Goal: Find contact information: Obtain details needed to contact an individual or organization

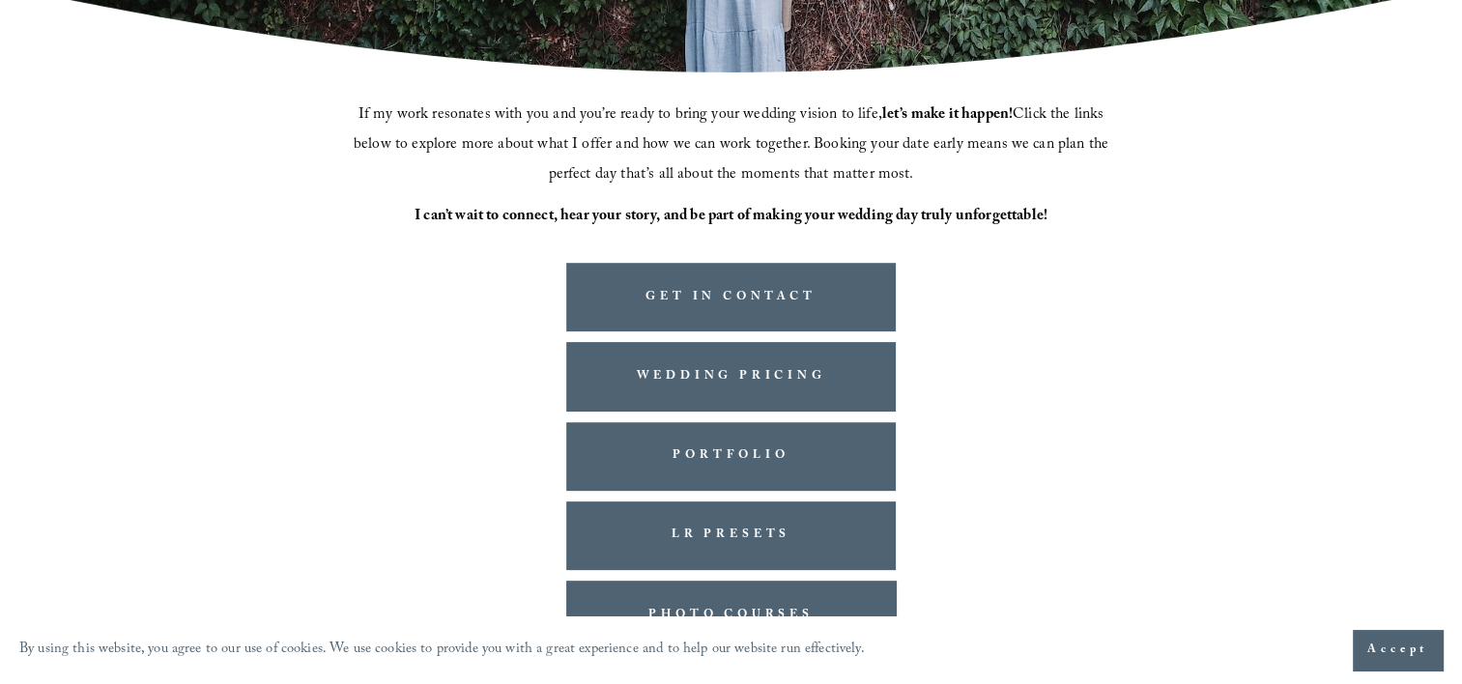
scroll to position [534, 0]
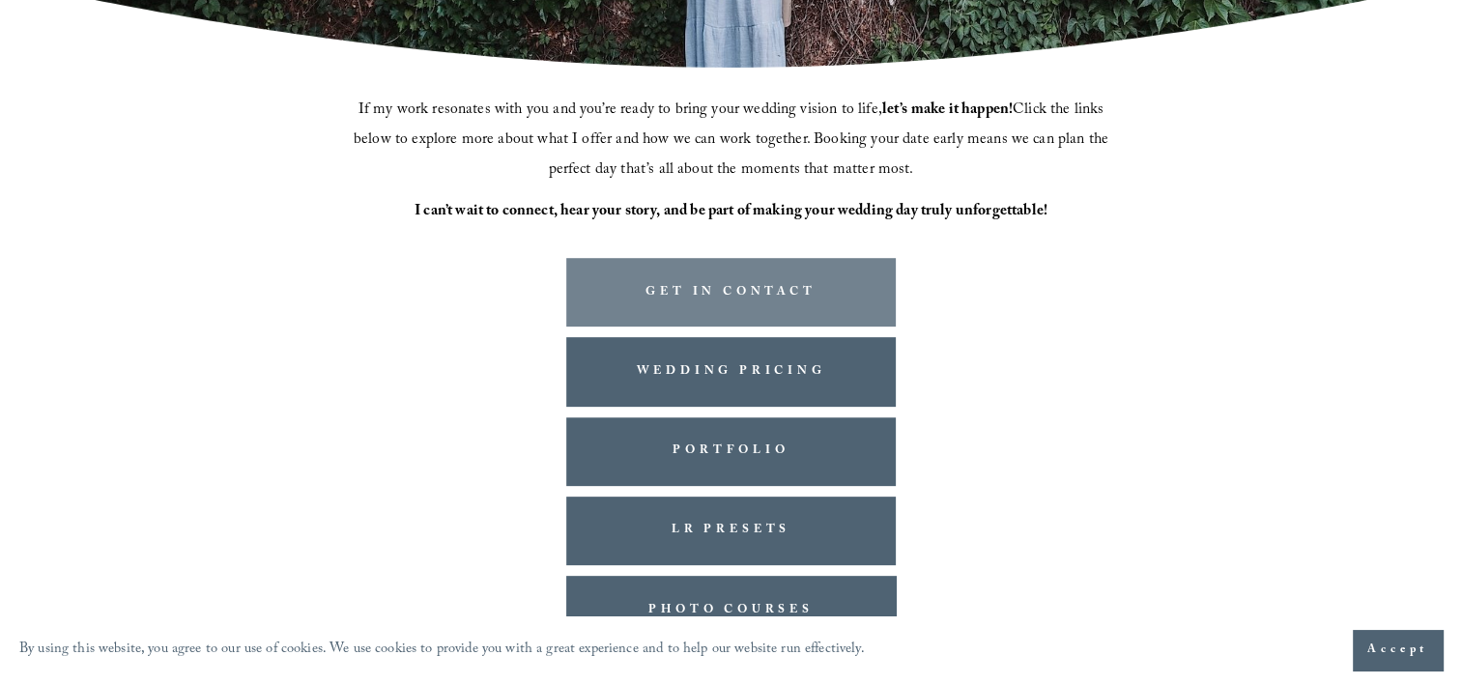
click at [720, 290] on link "GET IN CONTACT" at bounding box center [731, 292] width 331 height 69
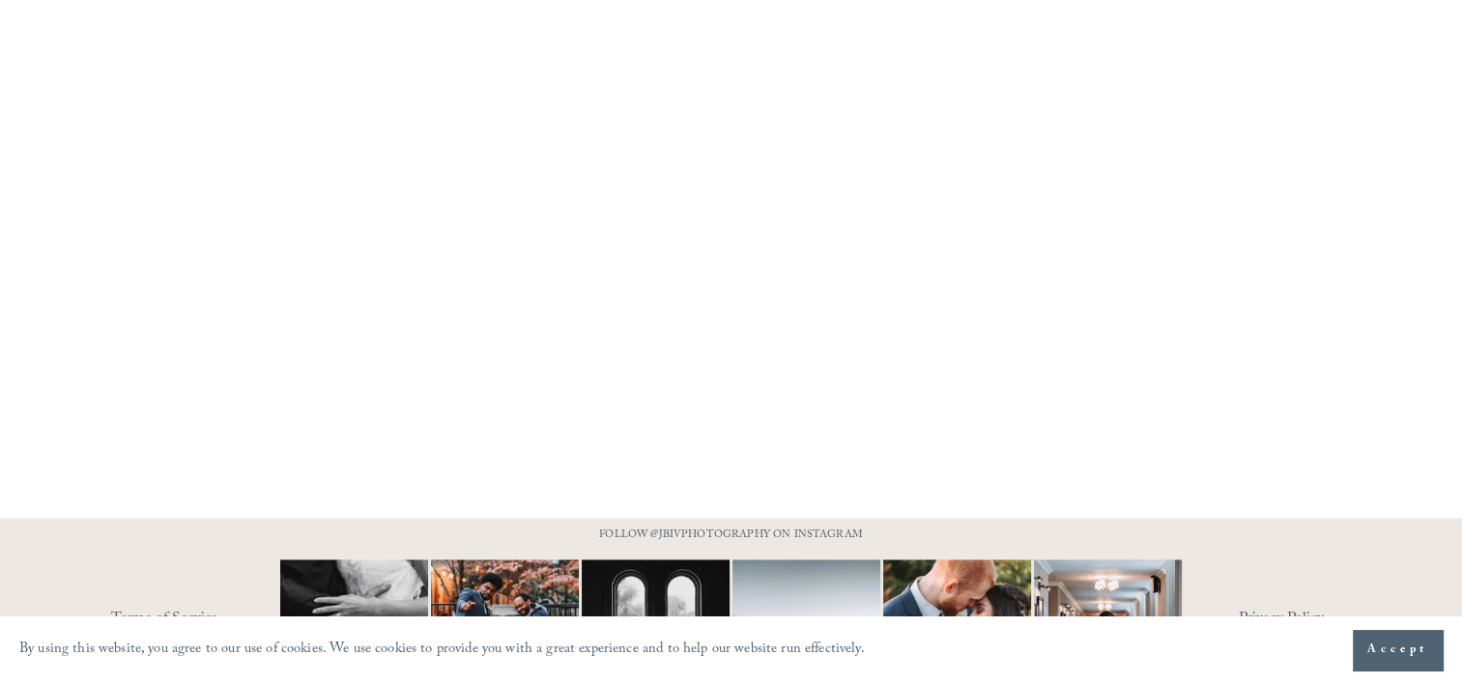
scroll to position [1616, 0]
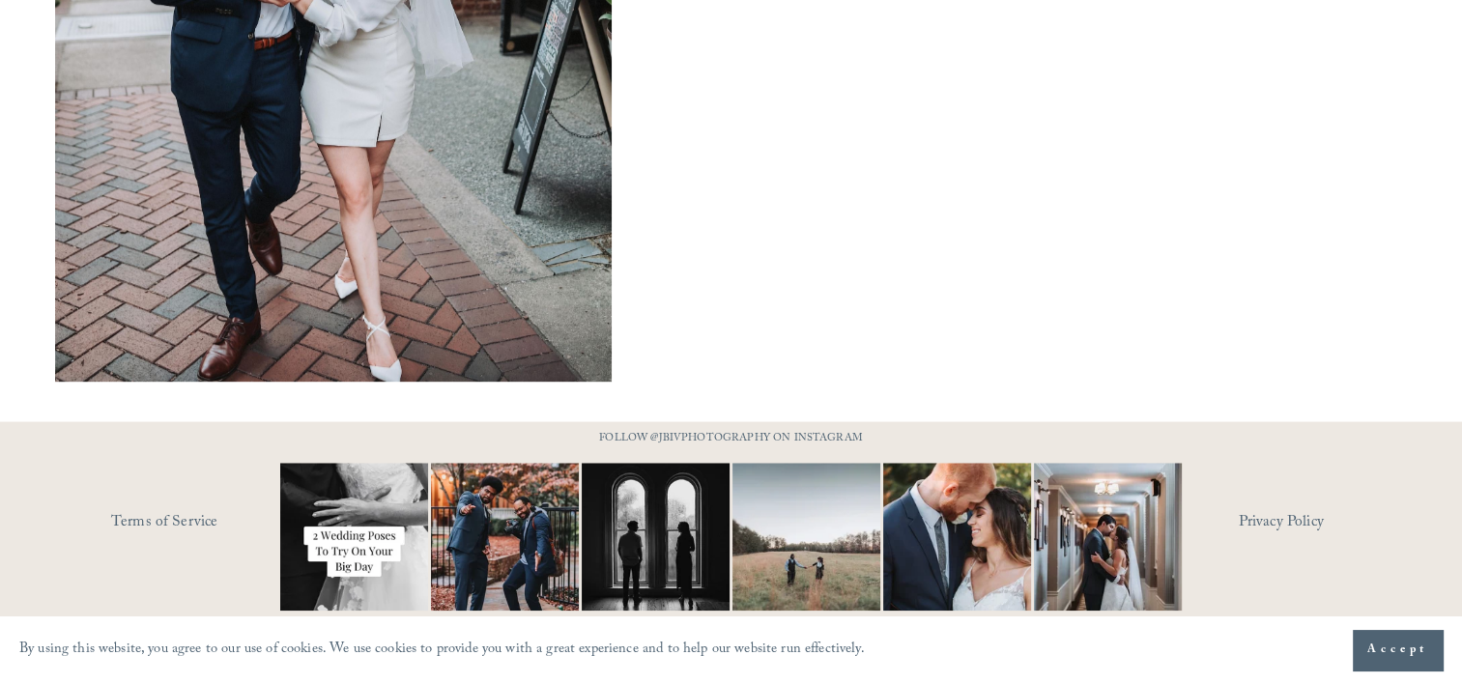
click at [1389, 664] on button "Accept" at bounding box center [1398, 650] width 90 height 41
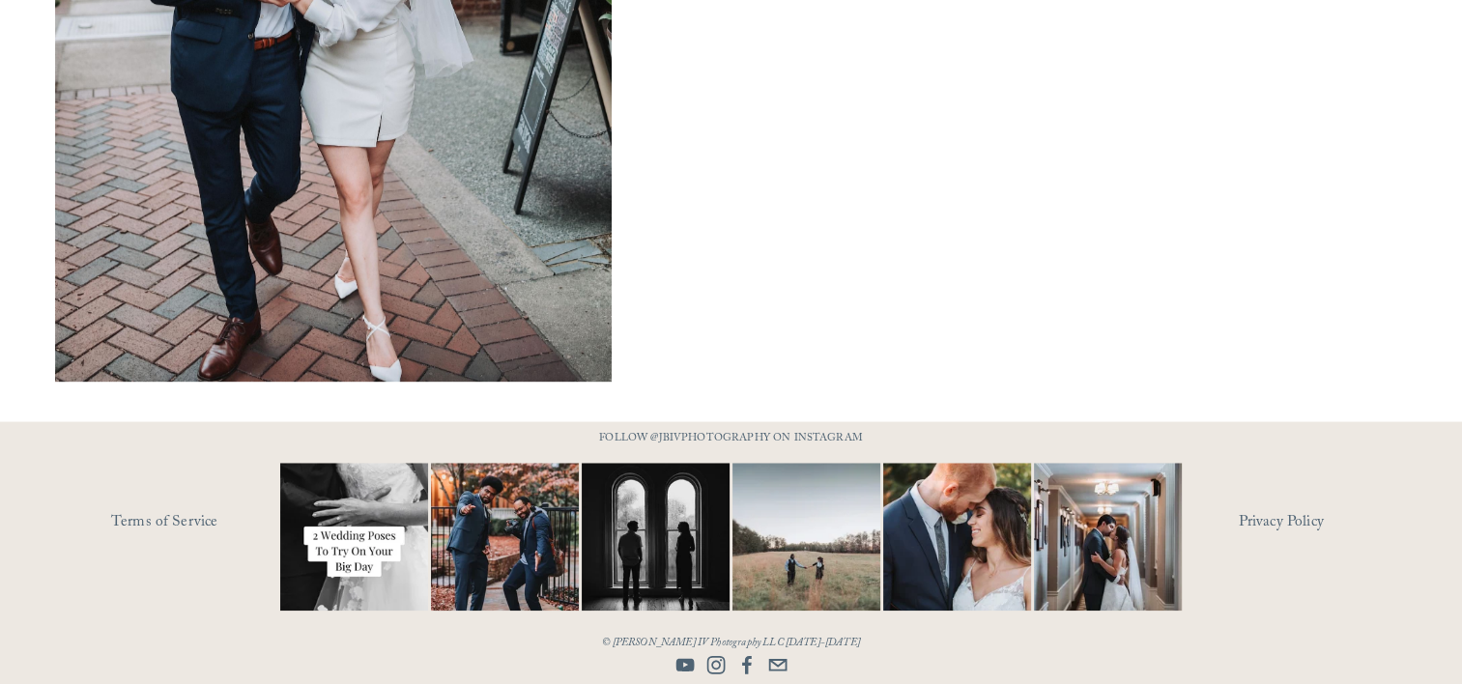
click at [744, 668] on use "Facebook" at bounding box center [747, 664] width 10 height 18
